Goal: Navigation & Orientation: Find specific page/section

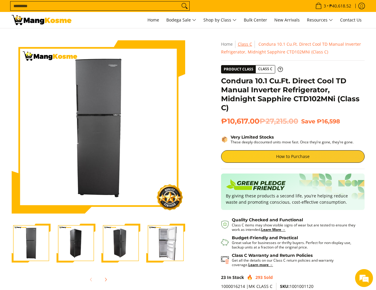
click at [247, 44] on link "Class C" at bounding box center [245, 44] width 14 height 6
